Goal: Information Seeking & Learning: Learn about a topic

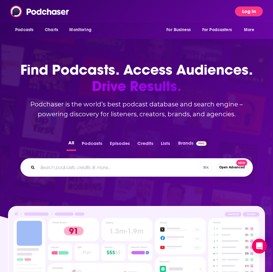
click at [248, 10] on button "Log In" at bounding box center [249, 11] width 28 height 10
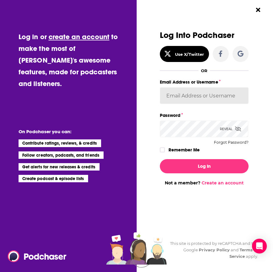
click at [179, 99] on input "Email Address or Username" at bounding box center [204, 95] width 89 height 17
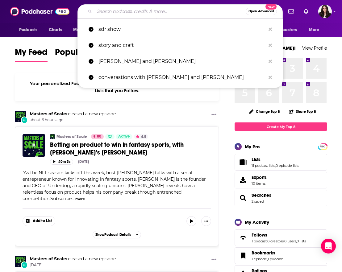
click at [147, 6] on input "Search podcasts, credits, & more..." at bounding box center [170, 11] width 151 height 10
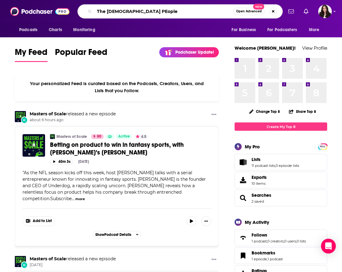
click at [129, 11] on input "The [DEMOGRAPHIC_DATA] PEople" at bounding box center [164, 11] width 139 height 10
type input "The [DEMOGRAPHIC_DATA] People"
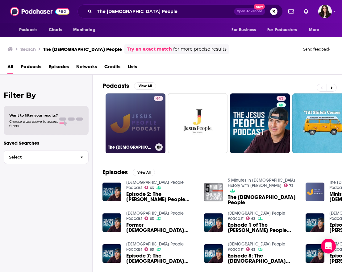
click at [137, 125] on link "44 The [DEMOGRAPHIC_DATA] People Podcast" at bounding box center [136, 124] width 60 height 60
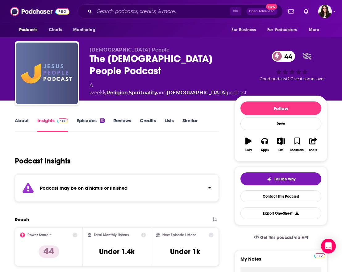
click at [45, 120] on link "Insights" at bounding box center [52, 125] width 31 height 14
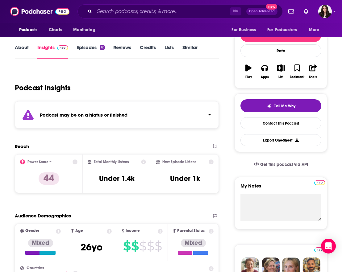
scroll to position [28, 0]
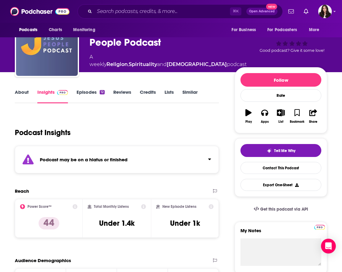
click at [22, 207] on icon at bounding box center [22, 207] width 5 height 5
click at [52, 225] on p "44" at bounding box center [49, 223] width 21 height 12
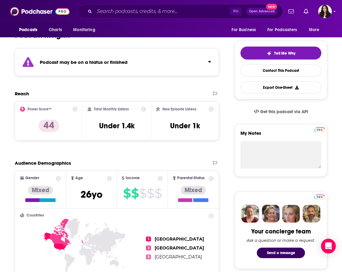
scroll to position [115, 0]
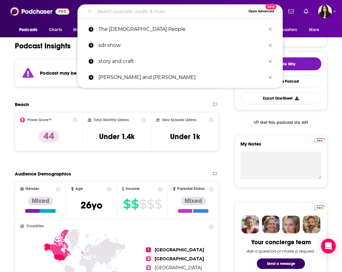
click at [152, 13] on input "Search podcasts, credits, & more..." at bounding box center [170, 11] width 151 height 10
paste input "The [DEMOGRAPHIC_DATA] People Pod"
type input "The [DEMOGRAPHIC_DATA] People Pod"
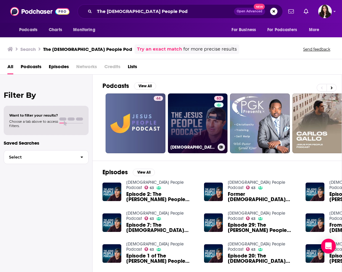
click at [185, 125] on link "63 [DEMOGRAPHIC_DATA] People Podcast" at bounding box center [198, 124] width 60 height 60
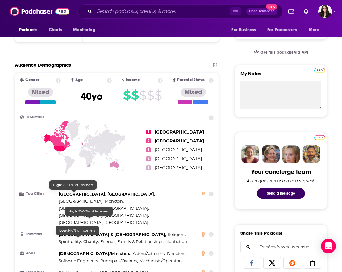
scroll to position [92, 0]
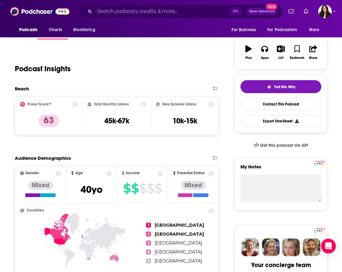
click at [74, 104] on icon at bounding box center [75, 104] width 5 height 5
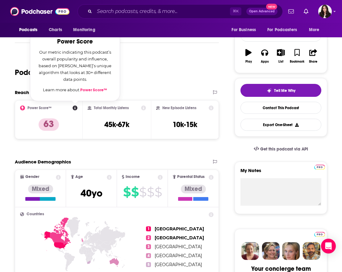
scroll to position [87, 0]
